Goal: Information Seeking & Learning: Learn about a topic

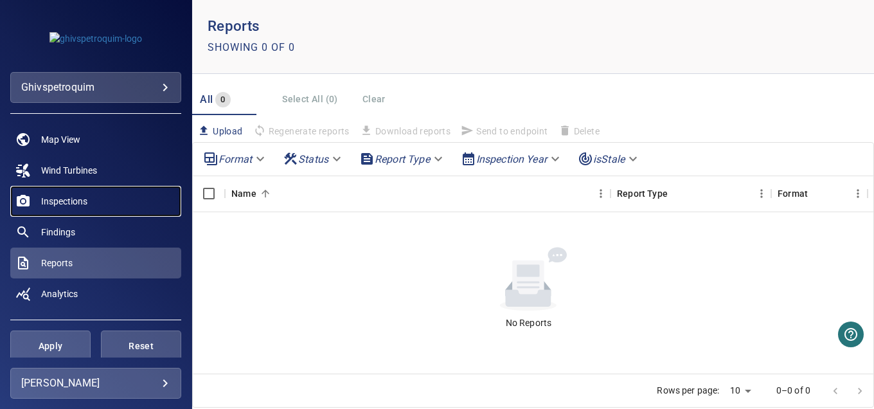
click at [65, 204] on span "Inspections" at bounding box center [64, 201] width 46 height 13
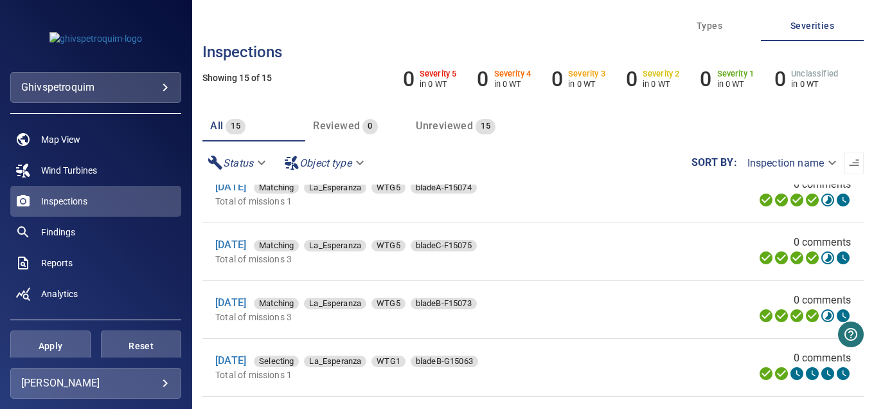
scroll to position [257, 0]
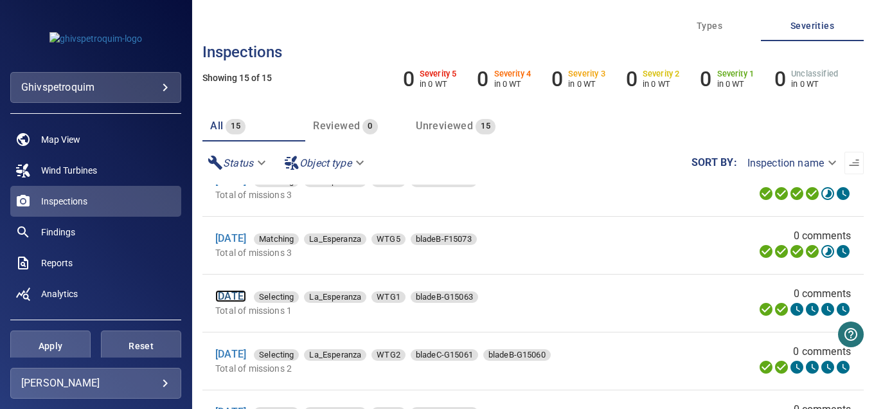
click at [237, 299] on link "[DATE]" at bounding box center [230, 296] width 31 height 12
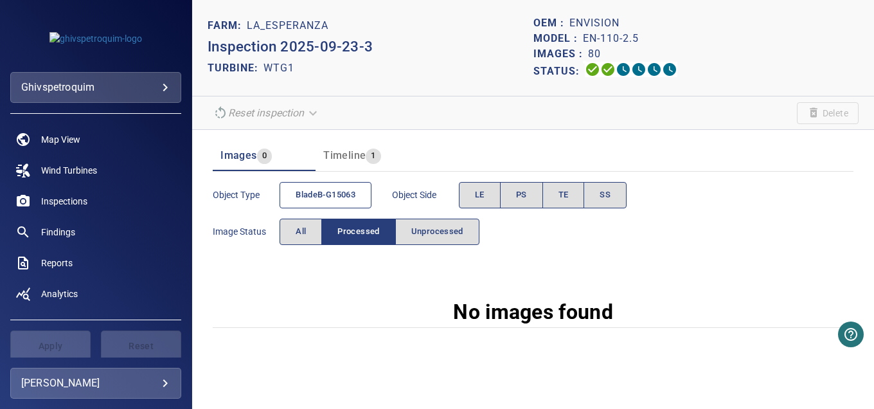
click at [317, 188] on span "bladeB-G15063" at bounding box center [326, 195] width 60 height 15
click at [336, 192] on span "bladeB-G15063" at bounding box center [326, 195] width 60 height 15
click at [298, 233] on span "All" at bounding box center [301, 231] width 10 height 15
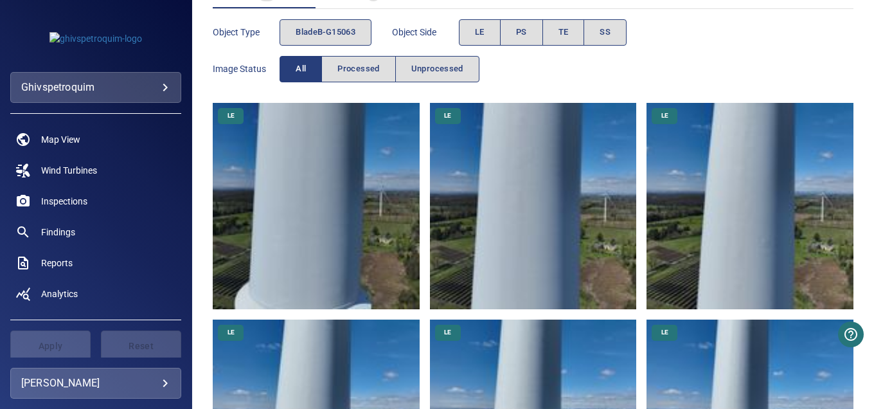
scroll to position [129, 0]
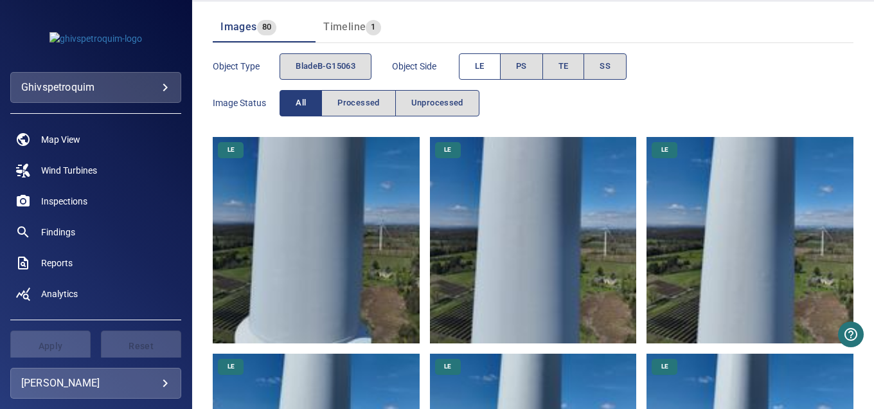
click at [481, 63] on span "LE" at bounding box center [480, 66] width 10 height 15
click at [485, 60] on span "LE" at bounding box center [480, 66] width 10 height 15
click at [481, 66] on span "LE" at bounding box center [480, 66] width 10 height 15
click at [370, 102] on span "Processed" at bounding box center [358, 103] width 42 height 15
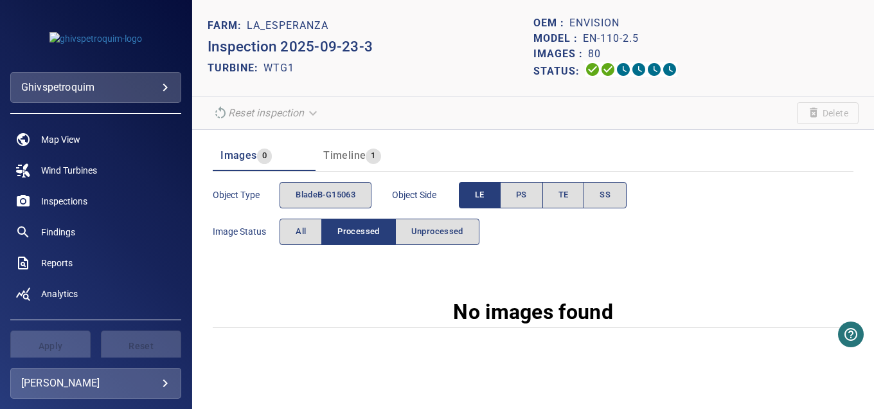
scroll to position [0, 0]
click at [298, 232] on span "All" at bounding box center [301, 231] width 10 height 15
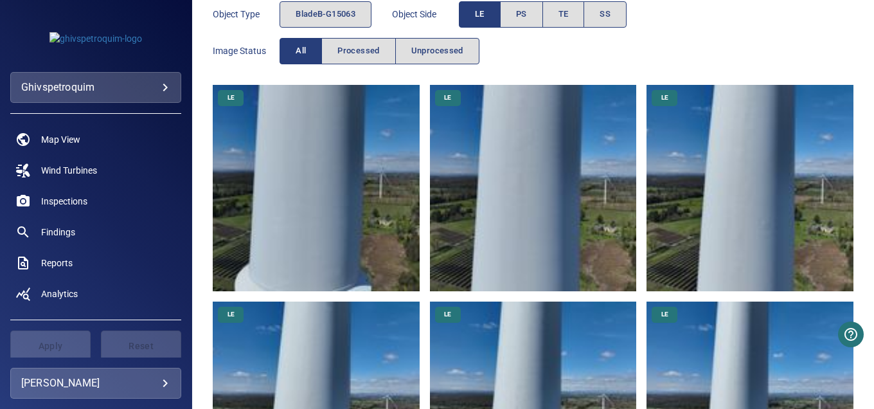
scroll to position [257, 0]
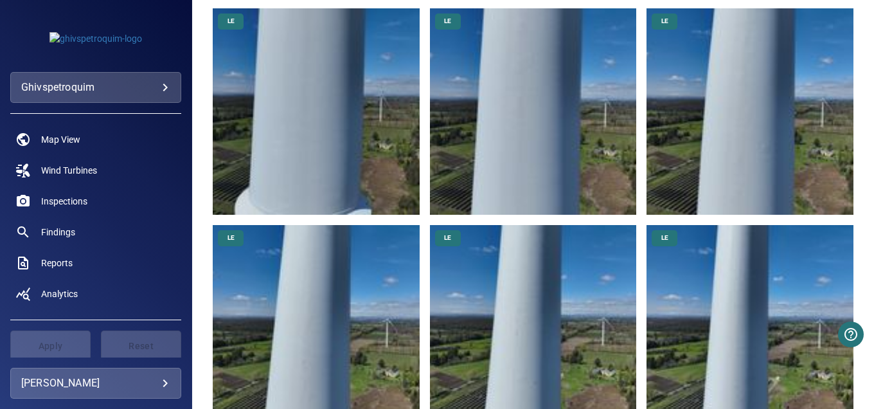
click at [360, 102] on img at bounding box center [316, 111] width 207 height 207
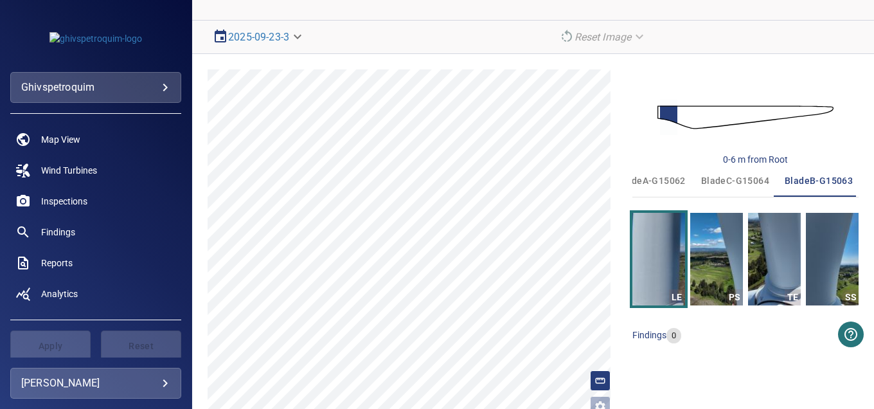
scroll to position [108, 0]
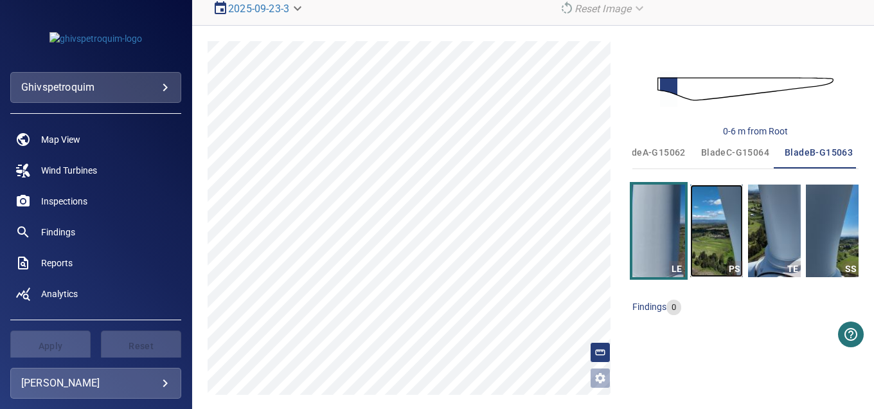
click at [711, 226] on img "button" at bounding box center [716, 230] width 53 height 93
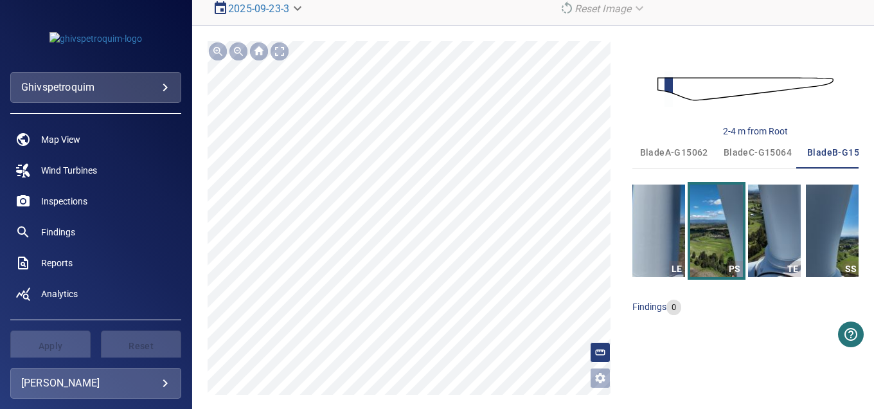
scroll to position [0, 22]
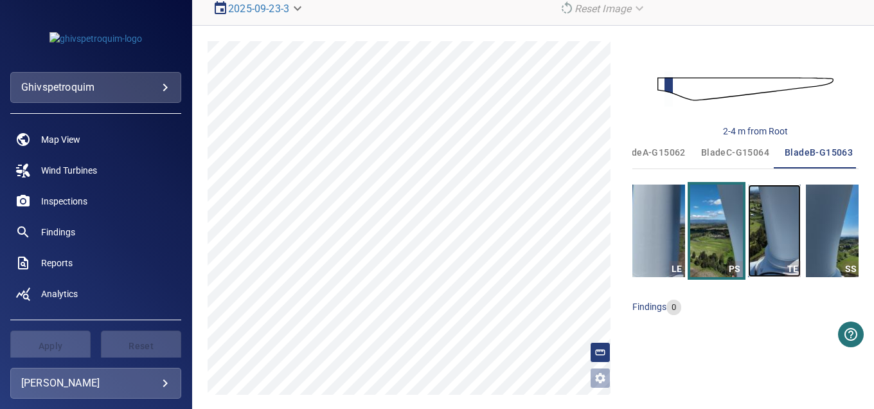
click at [776, 222] on img "button" at bounding box center [774, 230] width 53 height 93
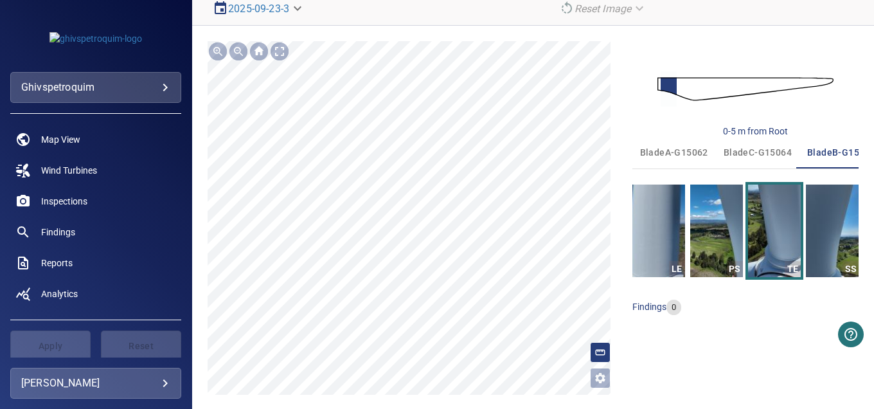
scroll to position [0, 22]
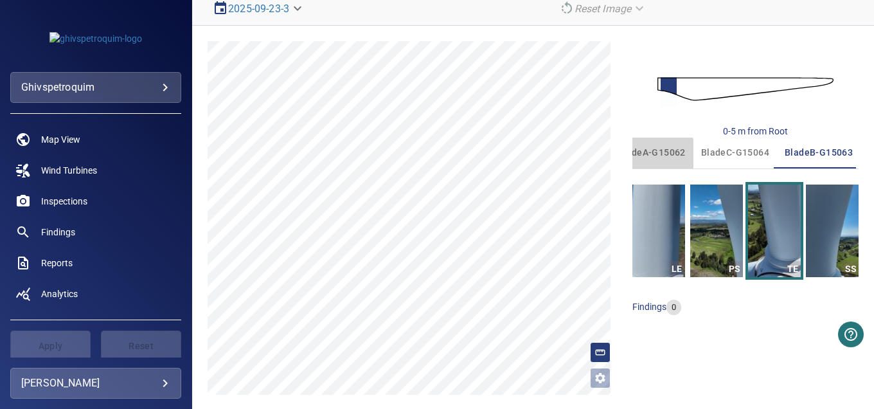
click at [642, 154] on span "bladeA-G15062" at bounding box center [652, 153] width 68 height 16
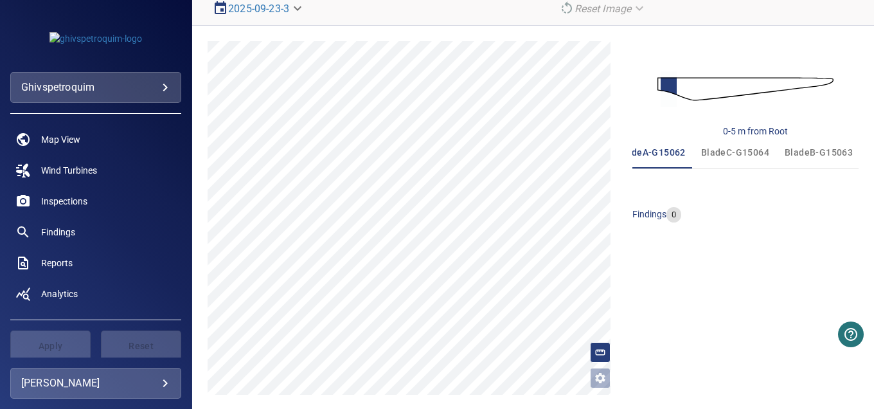
scroll to position [0, 0]
click at [751, 146] on span "bladeC-G15064" at bounding box center [758, 153] width 68 height 16
click at [643, 215] on span "findings" at bounding box center [649, 214] width 34 height 10
click at [656, 154] on span "bladeA-G15062" at bounding box center [674, 153] width 68 height 16
click at [685, 91] on img at bounding box center [745, 88] width 176 height 42
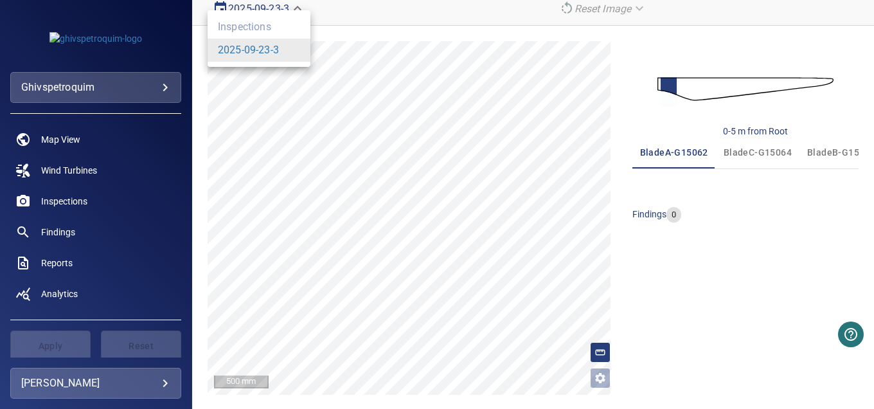
scroll to position [105, 0]
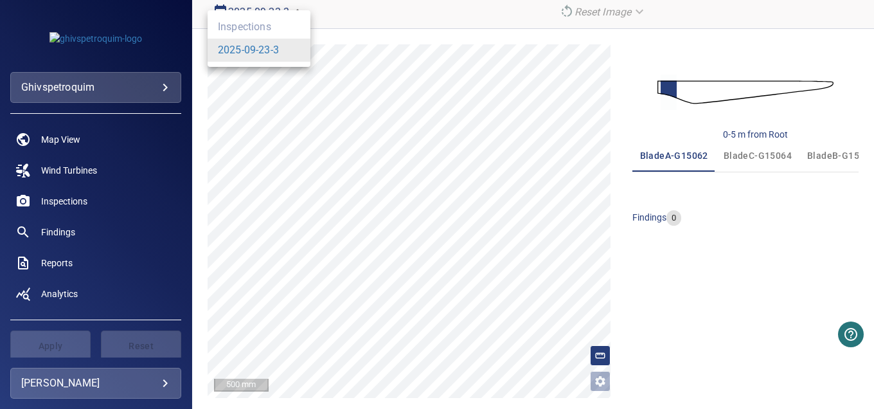
click at [265, 9] on body "**********" at bounding box center [437, 204] width 874 height 409
click at [257, 58] on li "2025-09-23-3" at bounding box center [259, 50] width 103 height 23
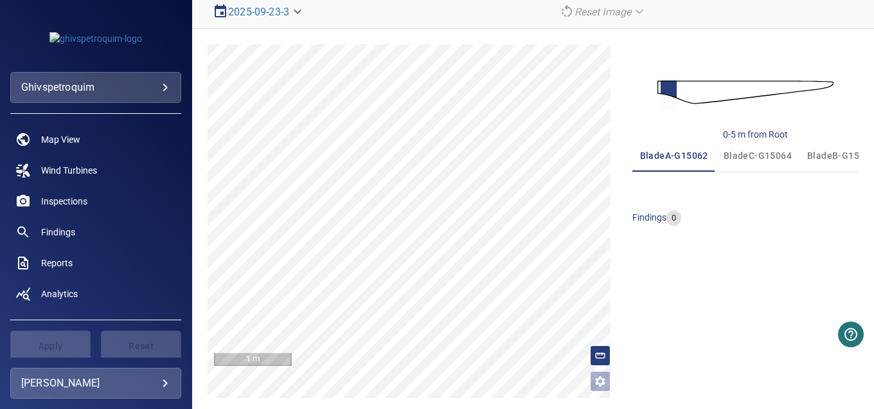
click at [762, 159] on span "bladeC-G15064" at bounding box center [758, 156] width 68 height 16
click at [823, 161] on span "bladeB-G15063" at bounding box center [841, 156] width 68 height 16
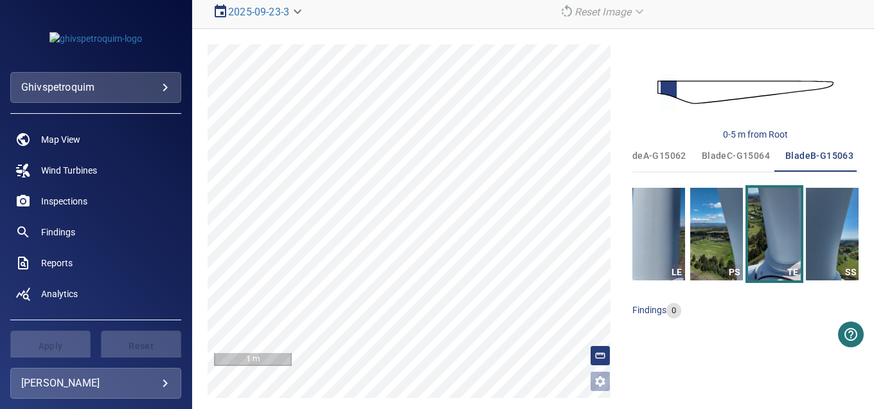
scroll to position [0, 22]
click at [701, 220] on img "button" at bounding box center [716, 234] width 53 height 93
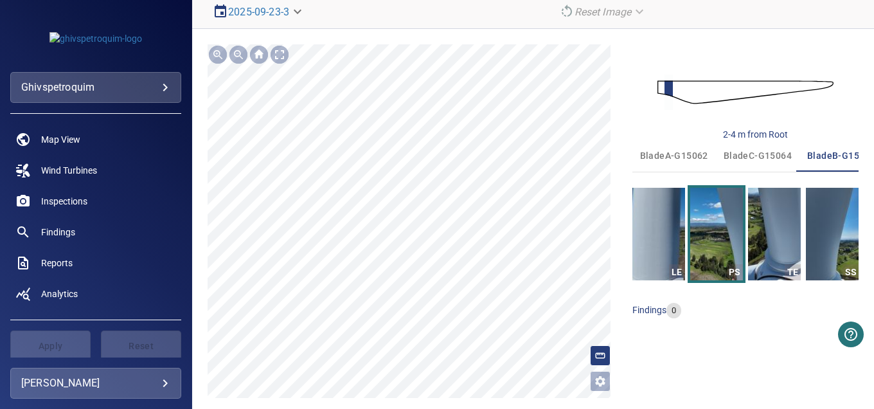
scroll to position [0, 22]
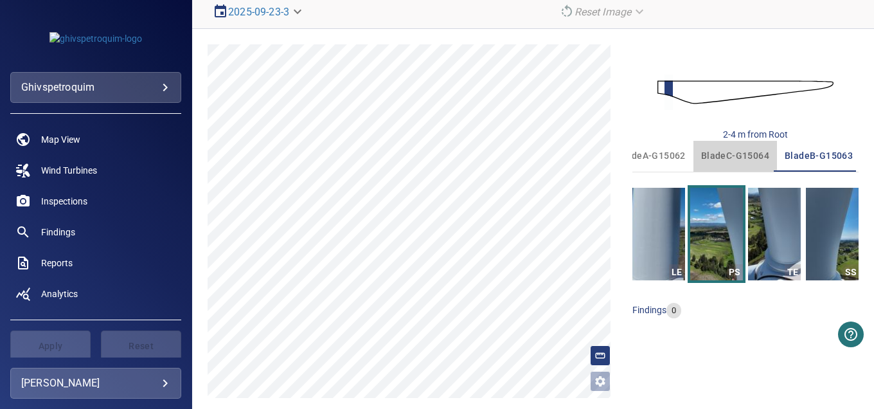
click at [748, 157] on span "bladeC-G15064" at bounding box center [735, 156] width 68 height 16
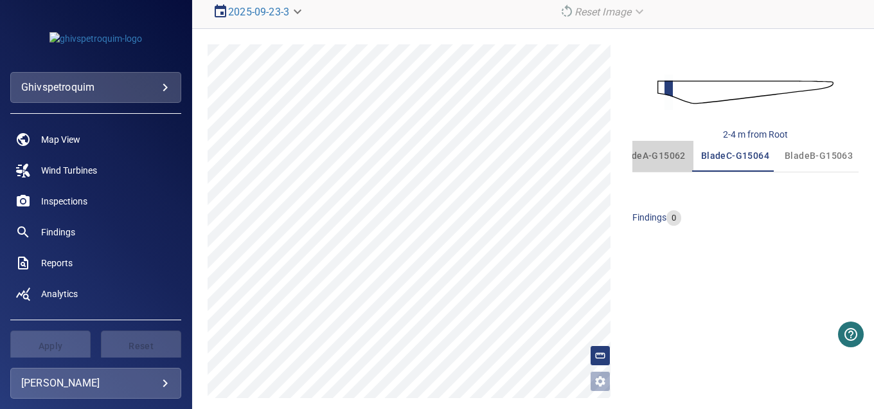
click at [661, 156] on span "bladeA-G15062" at bounding box center [652, 156] width 68 height 16
click at [738, 150] on span "bladeC-G15064" at bounding box center [758, 156] width 68 height 16
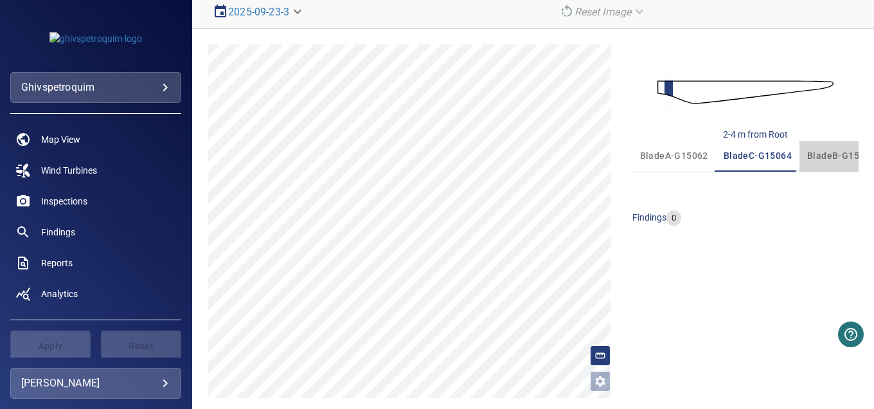
click at [808, 152] on span "bladeB-G15063" at bounding box center [841, 156] width 68 height 16
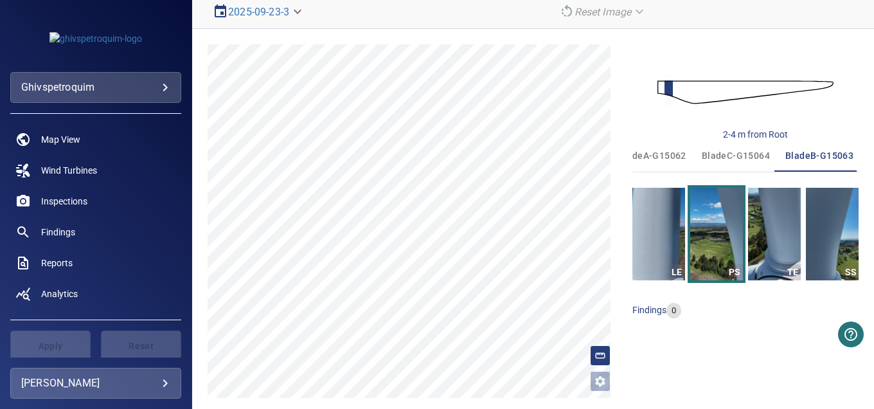
scroll to position [0, 22]
click at [92, 199] on link "Inspections" at bounding box center [95, 201] width 171 height 31
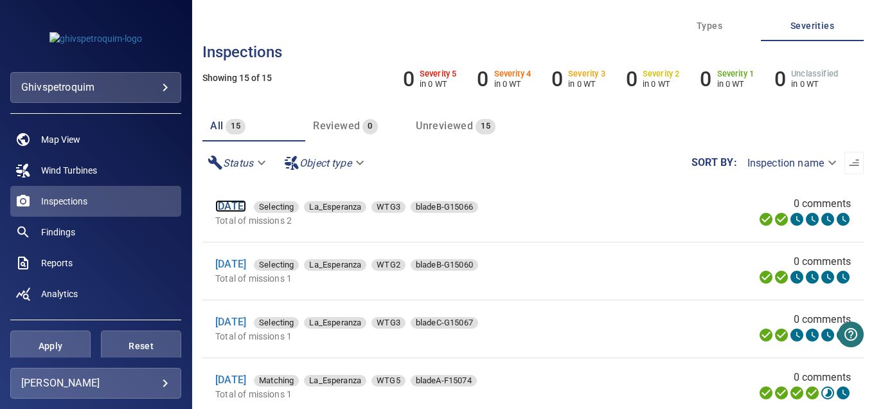
click at [225, 202] on link "[DATE]" at bounding box center [230, 206] width 31 height 12
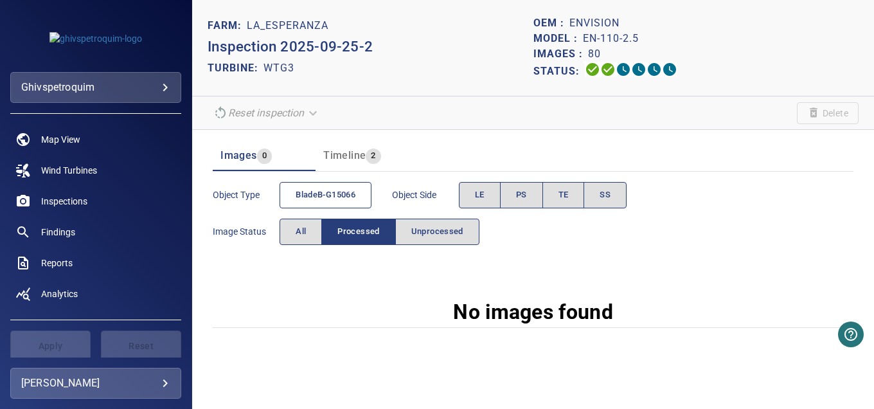
click at [309, 192] on span "bladeB-G15066" at bounding box center [326, 195] width 60 height 15
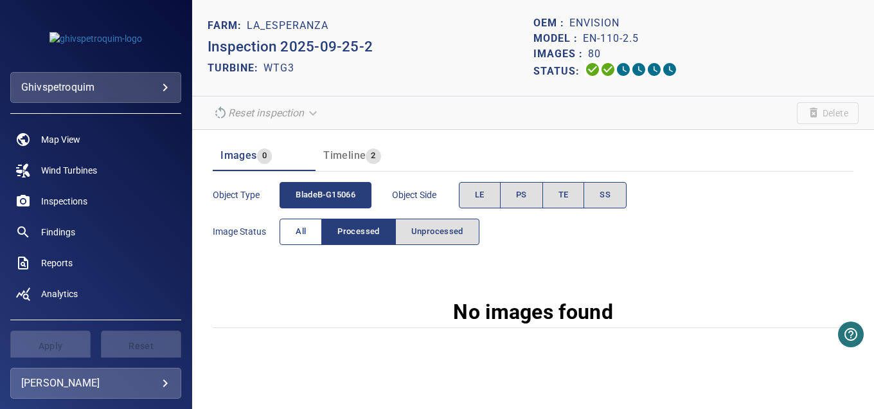
click at [296, 230] on span "All" at bounding box center [301, 231] width 10 height 15
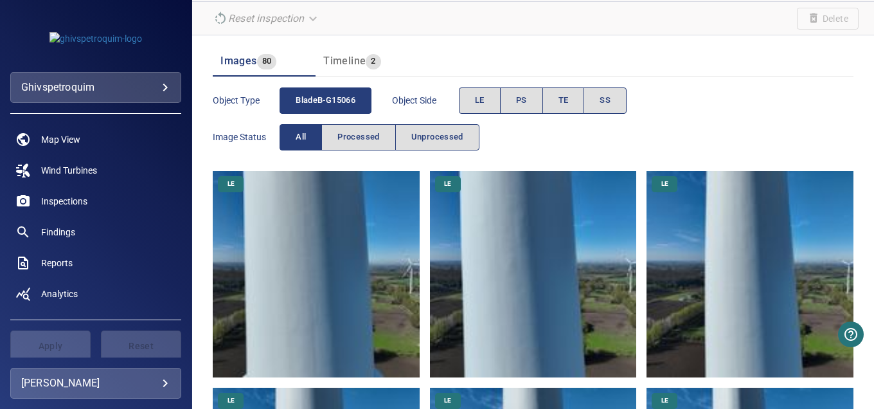
scroll to position [257, 0]
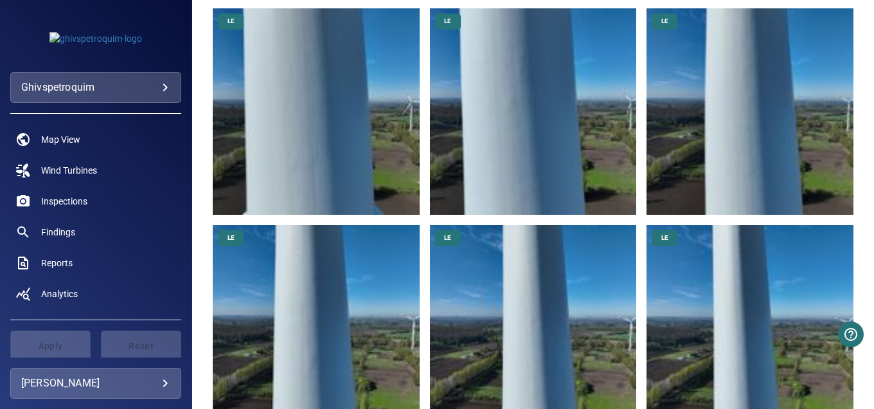
click at [518, 79] on img at bounding box center [533, 111] width 207 height 207
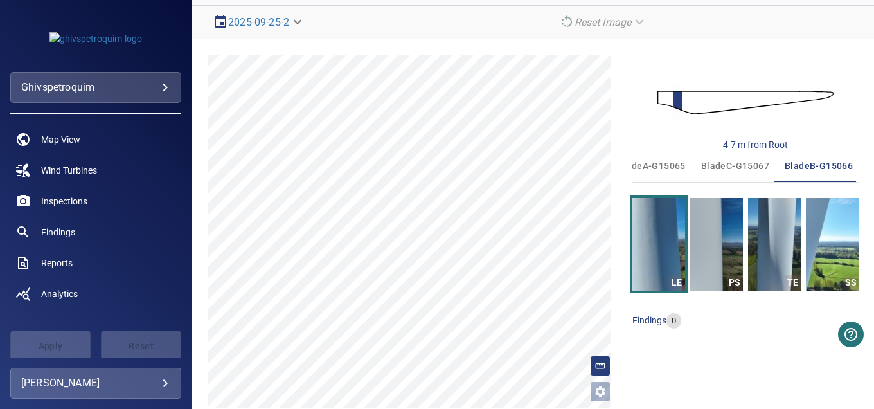
scroll to position [108, 0]
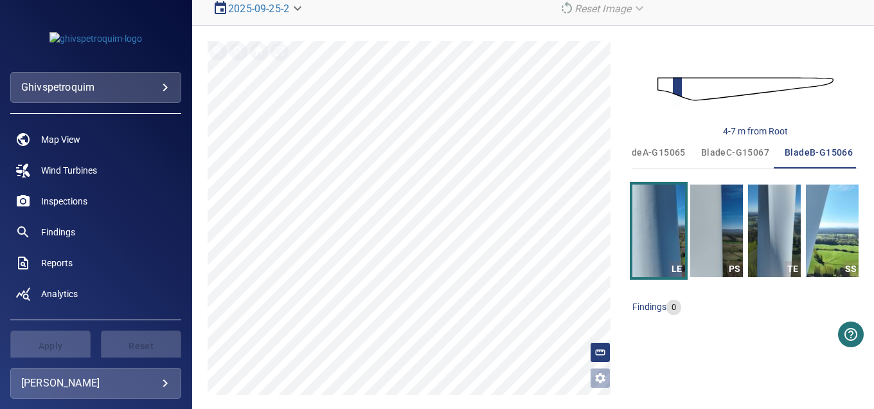
click at [71, 93] on body "**********" at bounding box center [437, 204] width 874 height 409
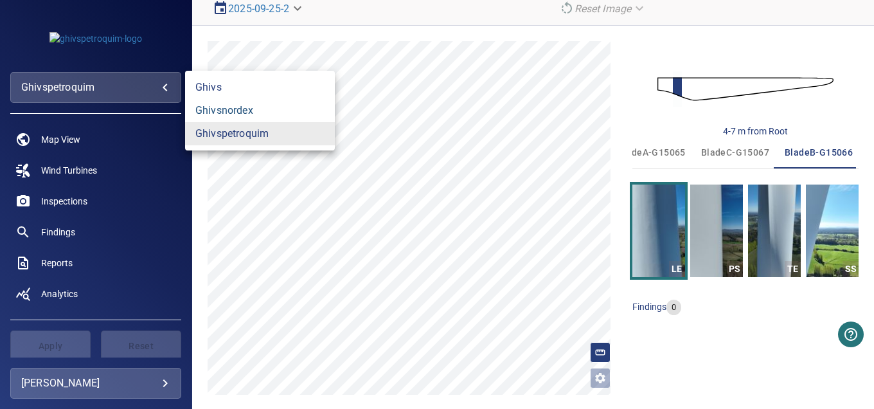
click at [237, 113] on link "ghivsnordex" at bounding box center [260, 110] width 150 height 23
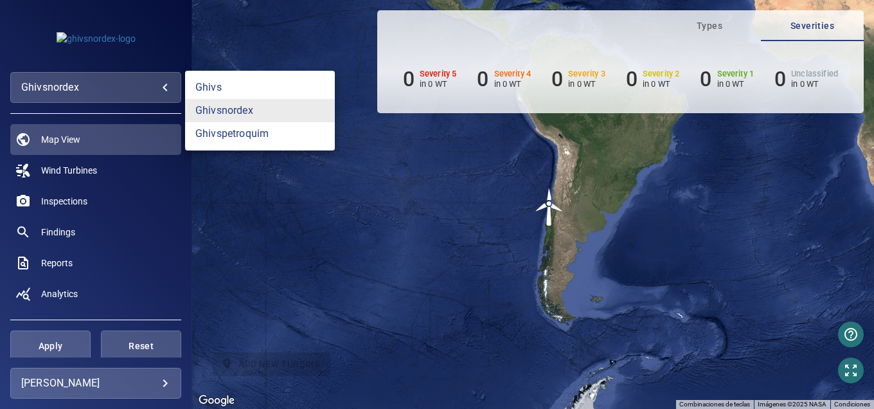
click at [142, 93] on body "**********" at bounding box center [437, 204] width 874 height 409
click at [213, 109] on link "ghivsnordex" at bounding box center [260, 110] width 150 height 23
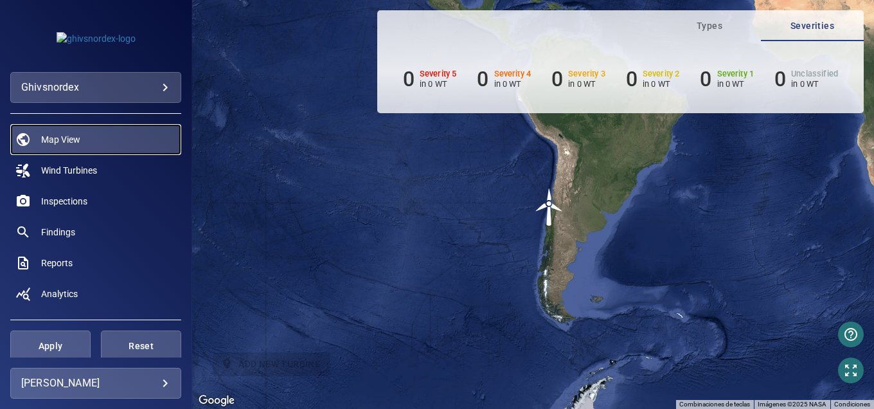
click at [88, 126] on link "Map View" at bounding box center [95, 139] width 171 height 31
click at [99, 135] on link "Map View" at bounding box center [95, 139] width 171 height 31
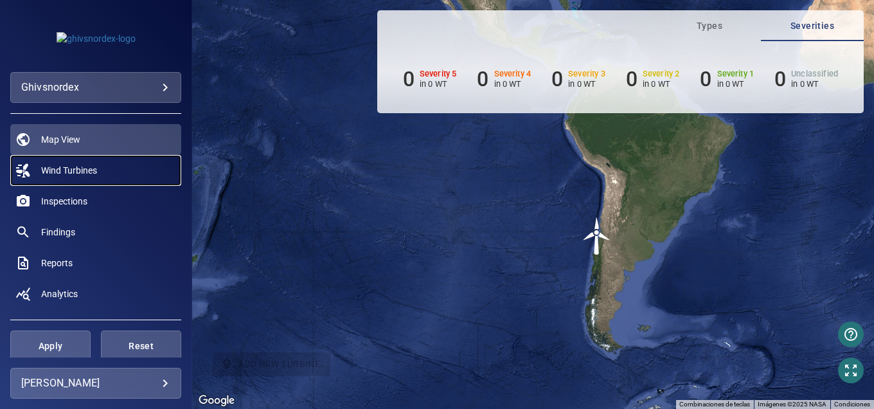
click at [124, 174] on link "Wind Turbines" at bounding box center [95, 170] width 171 height 31
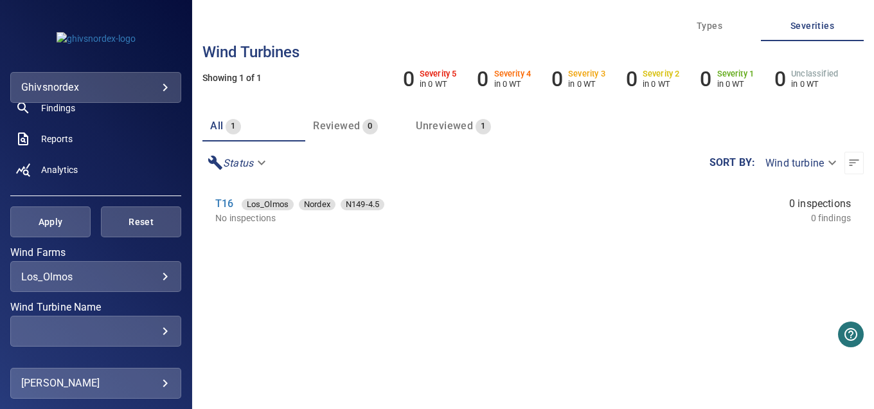
scroll to position [129, 0]
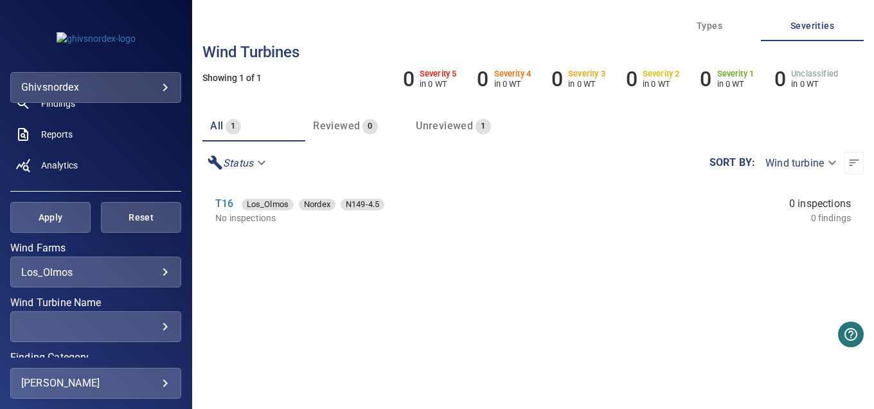
click at [102, 265] on body "**********" at bounding box center [437, 204] width 874 height 409
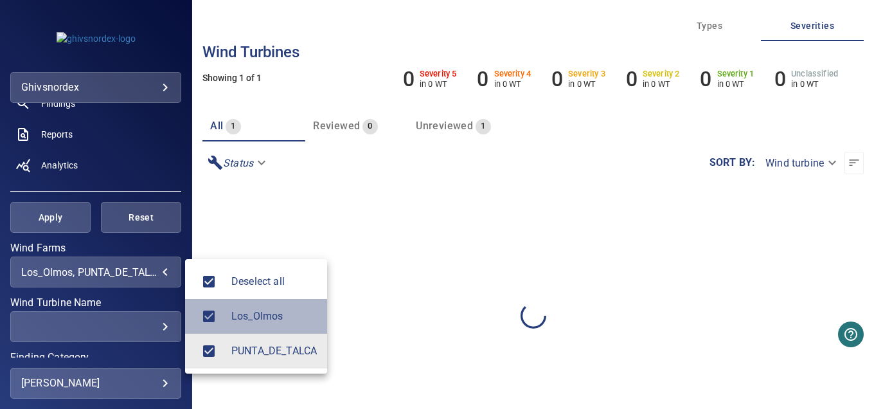
click at [237, 307] on li "Los_Olmos" at bounding box center [256, 316] width 142 height 35
type input "**********"
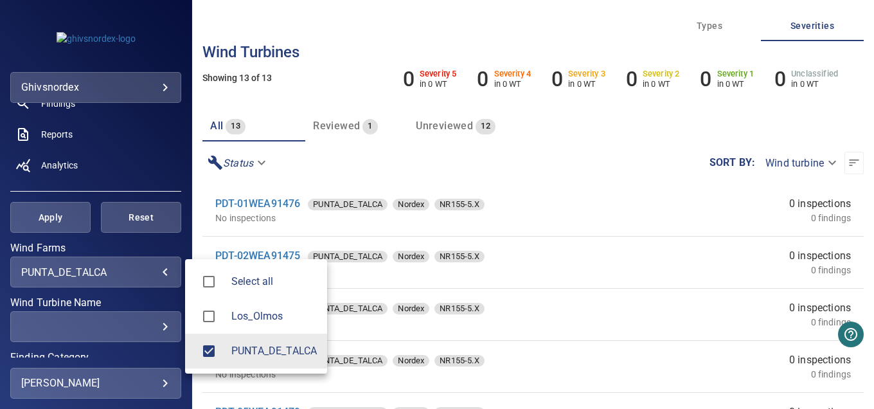
click at [380, 156] on div at bounding box center [437, 204] width 874 height 409
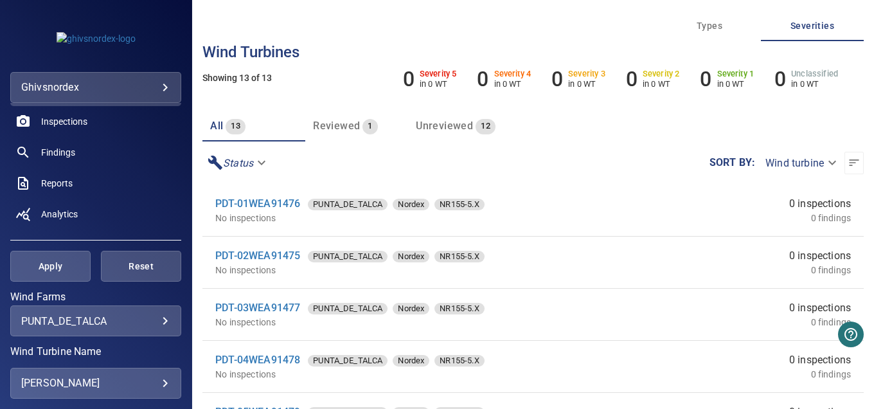
scroll to position [0, 0]
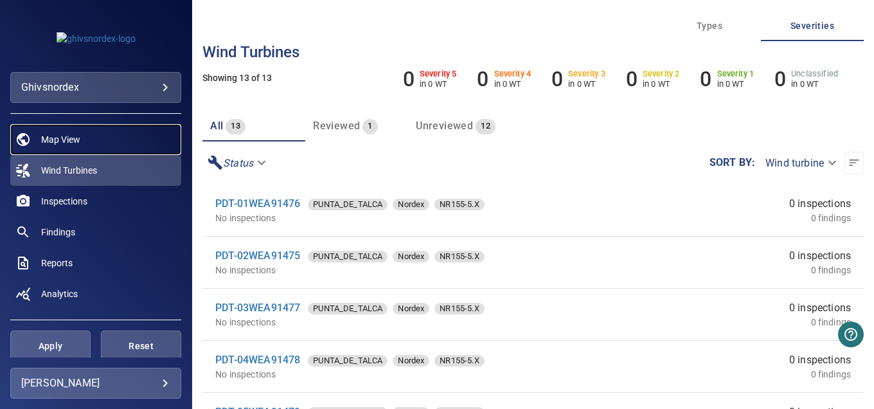
click at [73, 139] on span "Map View" at bounding box center [60, 139] width 39 height 13
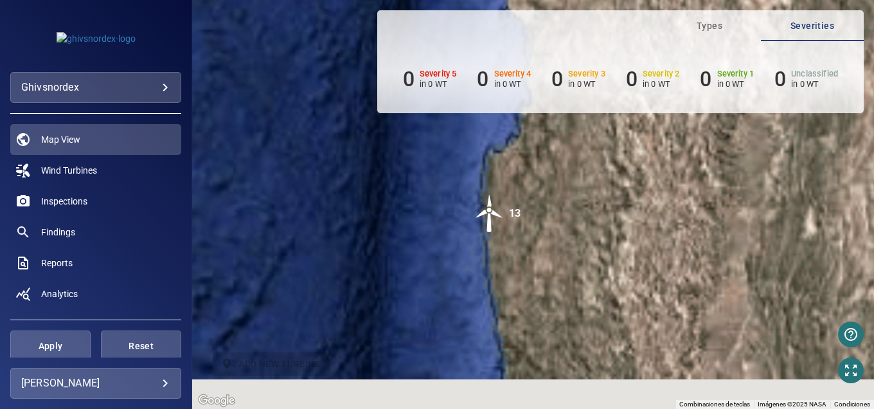
drag, startPoint x: 499, startPoint y: 324, endPoint x: 542, endPoint y: 202, distance: 129.3
click at [542, 202] on div "Para activar la función de arrastrar con el teclado, presiona Alt + Intro. Una …" at bounding box center [533, 204] width 682 height 409
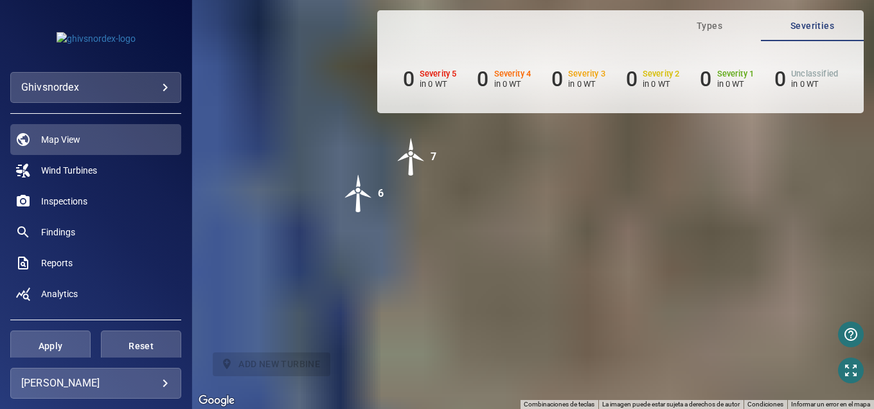
drag, startPoint x: 466, startPoint y: 231, endPoint x: 583, endPoint y: 202, distance: 120.5
click at [583, 202] on div "Para activar la función de arrastrar con el teclado, presiona Alt + Intro. Una …" at bounding box center [533, 204] width 682 height 409
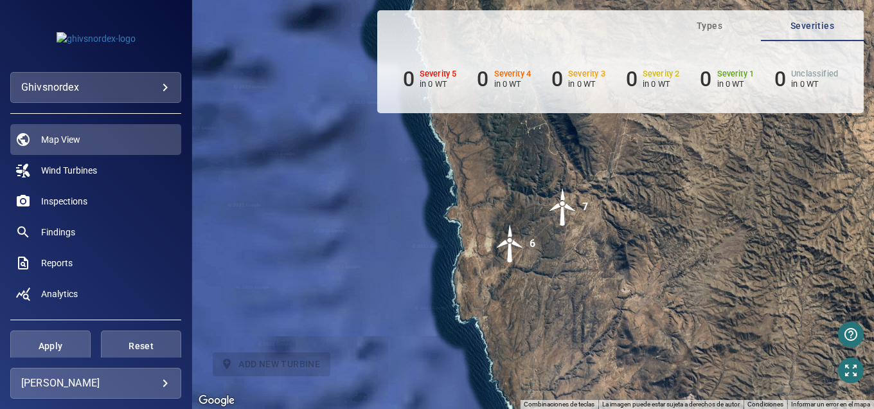
drag, startPoint x: 422, startPoint y: 187, endPoint x: 551, endPoint y: 229, distance: 135.2
click at [544, 229] on div "Para activar la función de arrastrar con el teclado, presiona Alt + Intro. Una …" at bounding box center [533, 204] width 682 height 409
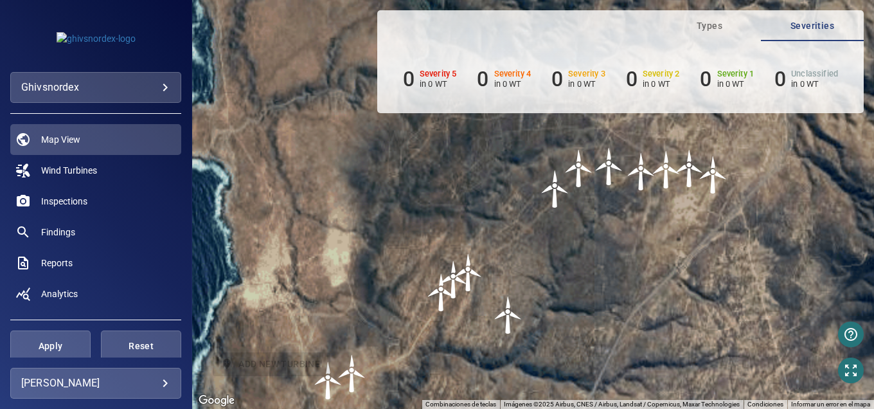
drag, startPoint x: 595, startPoint y: 282, endPoint x: 614, endPoint y: 202, distance: 81.8
click at [614, 204] on div "Para activar la función de arrastrar con el teclado, presiona Alt + Intro. Una …" at bounding box center [533, 204] width 682 height 409
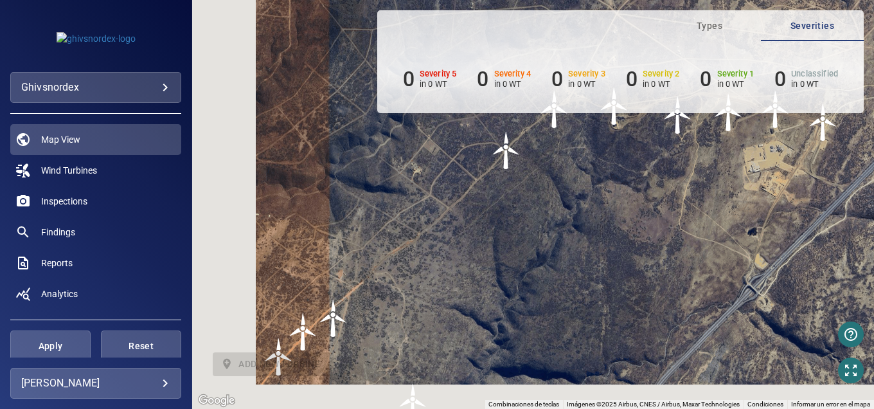
drag, startPoint x: 433, startPoint y: 236, endPoint x: 537, endPoint y: 170, distance: 122.8
click at [537, 170] on div "Para activar la función de arrastrar con el teclado, presiona Alt + Intro. Una …" at bounding box center [533, 204] width 682 height 409
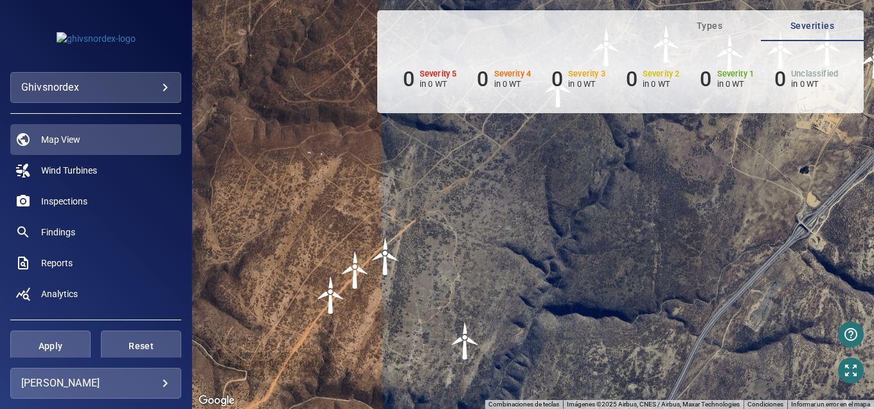
drag, startPoint x: 511, startPoint y: 238, endPoint x: 535, endPoint y: 204, distance: 41.9
click at [535, 204] on div "Para activar la función de arrastrar con el teclado, presiona Alt + Intro. Una …" at bounding box center [533, 204] width 682 height 409
